Goal: Find specific page/section: Find specific page/section

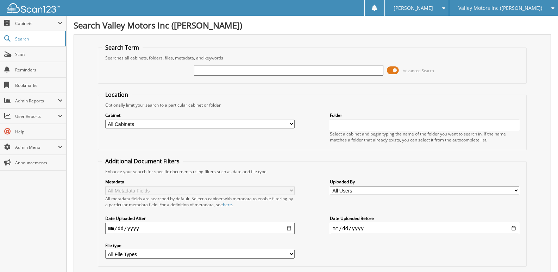
click at [237, 72] on input "text" at bounding box center [289, 70] width 190 height 11
type input "CHELSEA JONES"
drag, startPoint x: 256, startPoint y: 70, endPoint x: 2, endPoint y: 37, distance: 256.7
click at [2, 38] on body "ALLIE P. Settings Logout Valley Motors Inc (Pelletier) Pelletier Ford Inc Pelle…" at bounding box center [279, 172] width 558 height 344
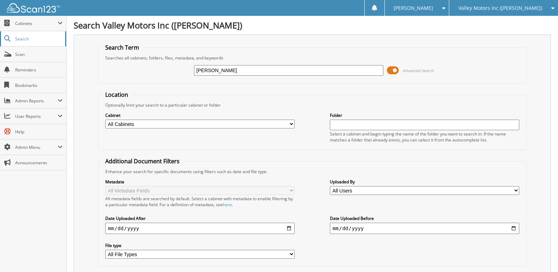
type input "[PERSON_NAME]"
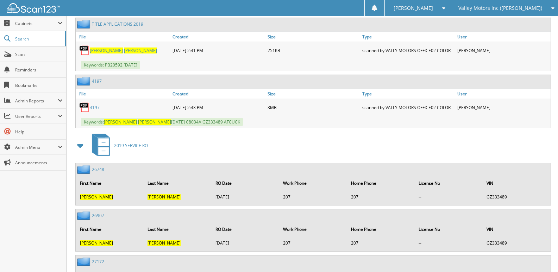
scroll to position [340, 0]
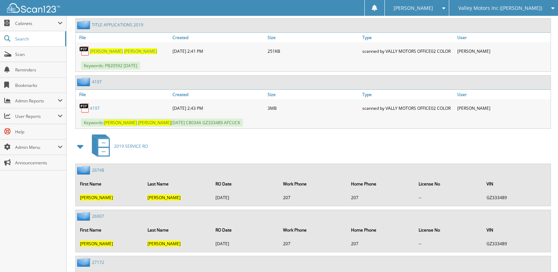
click at [94, 107] on link "4197" at bounding box center [95, 108] width 10 height 6
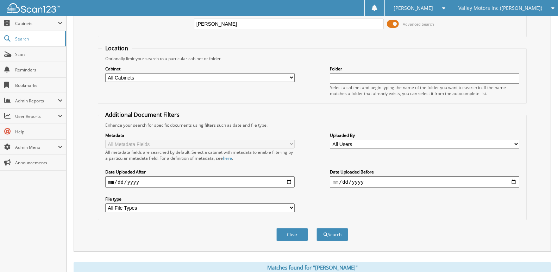
scroll to position [23, 0]
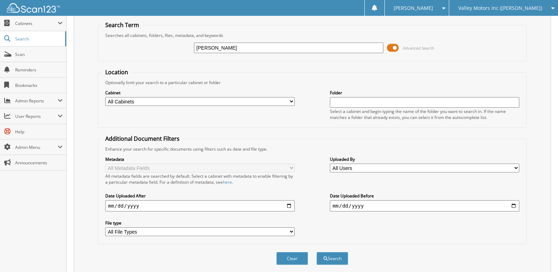
drag, startPoint x: 245, startPoint y: 46, endPoint x: 115, endPoint y: 36, distance: 130.8
click at [115, 36] on fieldset "Search Term Searches all cabinets, folders, files, metadata, and keywords JEFFR…" at bounding box center [312, 41] width 429 height 40
type input "JONES"
click at [317, 252] on button "Search" at bounding box center [333, 258] width 32 height 13
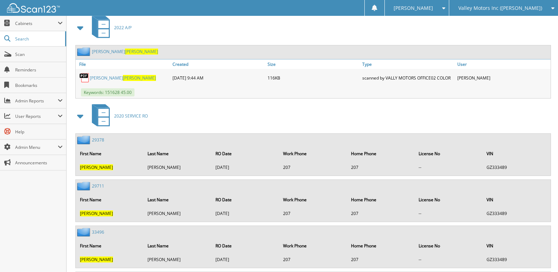
scroll to position [421, 0]
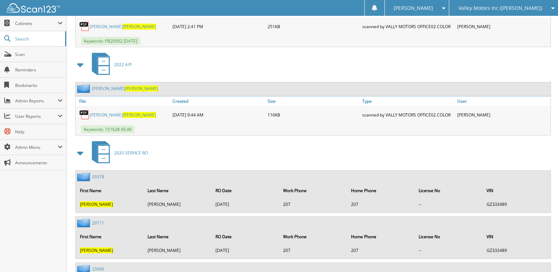
click at [123, 116] on span "[PERSON_NAME]" at bounding box center [139, 115] width 33 height 6
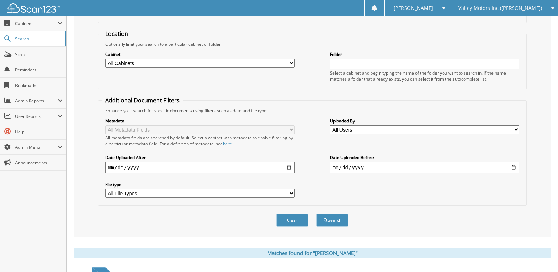
scroll to position [0, 0]
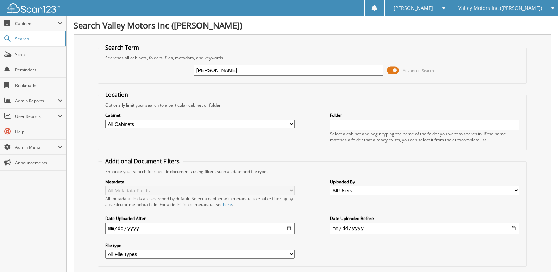
drag, startPoint x: 250, startPoint y: 69, endPoint x: 130, endPoint y: 55, distance: 121.0
click at [130, 55] on fieldset "Search Term Searches all cabinets, folders, files, metadata, and keywords JONES…" at bounding box center [312, 64] width 429 height 40
type input "CHELSEY PLOURDE"
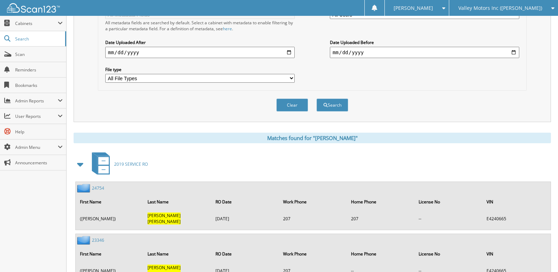
scroll to position [35, 0]
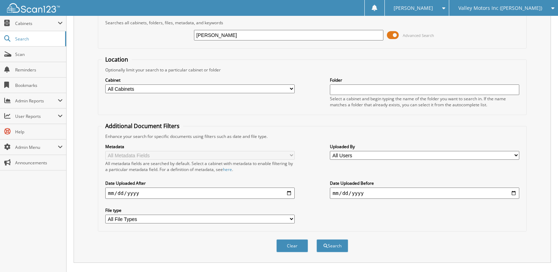
click at [236, 35] on input "[PERSON_NAME]" at bounding box center [289, 35] width 190 height 11
type input "[PERSON_NAME]"
click at [317, 240] on button "Search" at bounding box center [333, 246] width 32 height 13
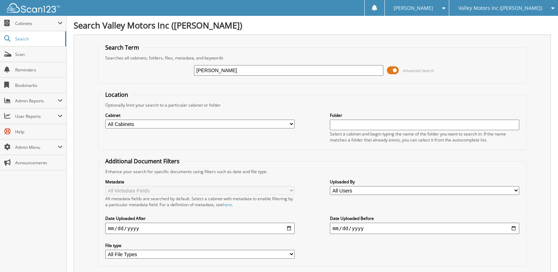
drag, startPoint x: 255, startPoint y: 70, endPoint x: 167, endPoint y: 63, distance: 88.0
click at [167, 63] on div "CHELSEY JONES Advanced Search" at bounding box center [312, 70] width 421 height 19
click at [531, 6] on span "Valley Motors Inc ([PERSON_NAME])" at bounding box center [501, 8] width 84 height 4
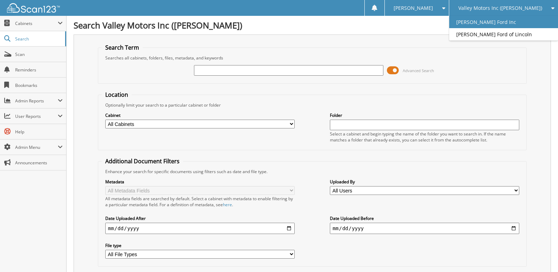
click at [508, 18] on link "[PERSON_NAME] Ford Inc" at bounding box center [503, 22] width 109 height 12
